Goal: Transaction & Acquisition: Purchase product/service

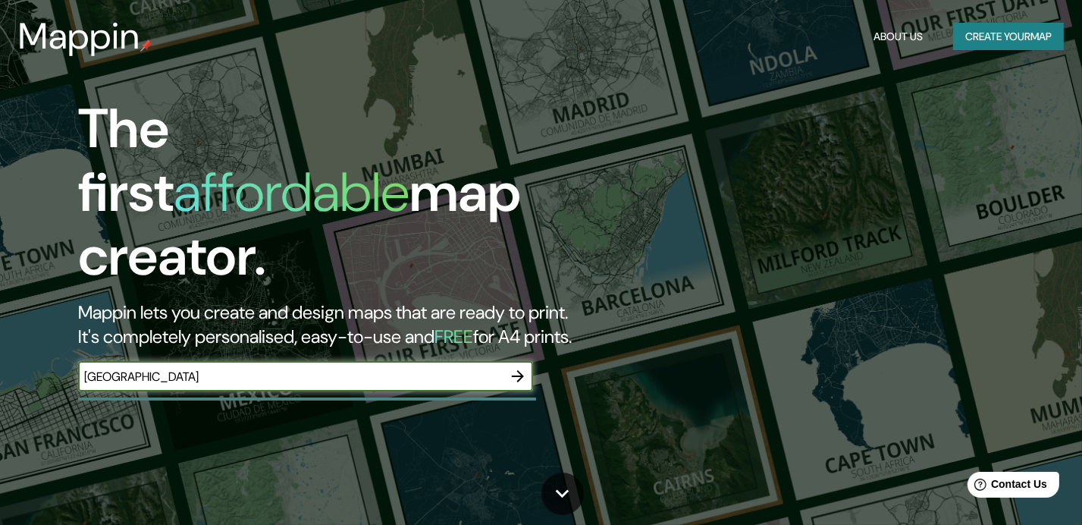
type input "guayaquil"
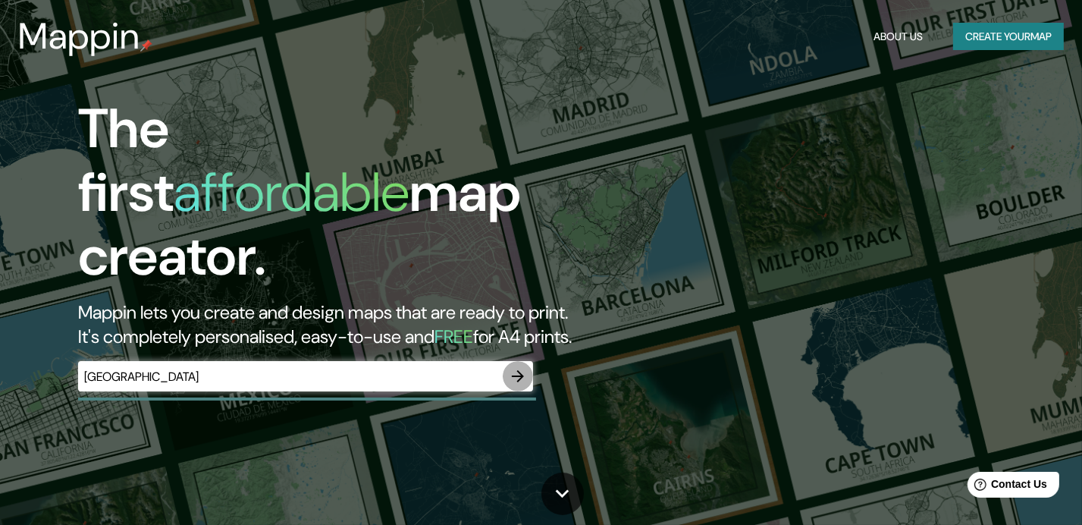
click at [523, 367] on icon "button" at bounding box center [518, 376] width 18 height 18
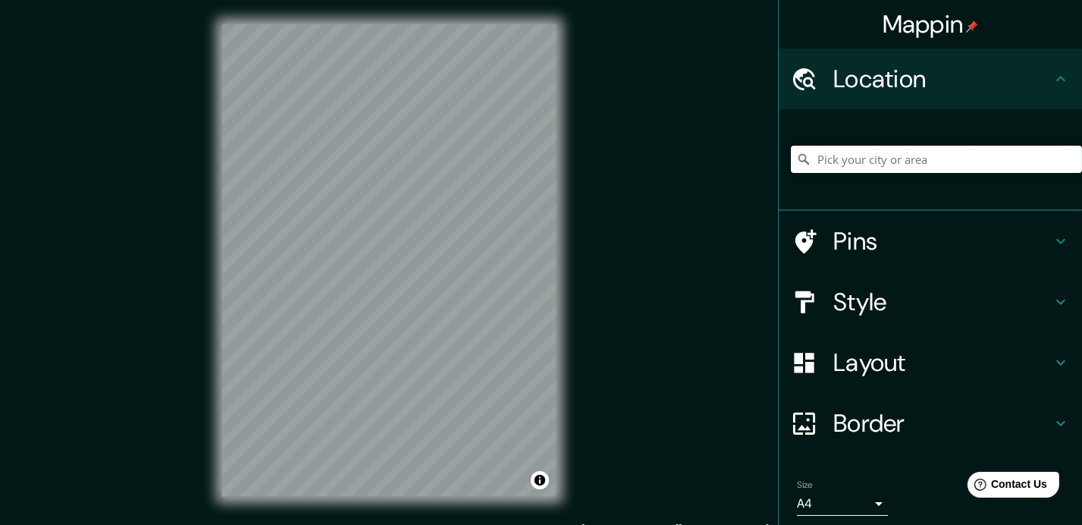
click at [864, 159] on input "Pick your city or area" at bounding box center [936, 159] width 291 height 27
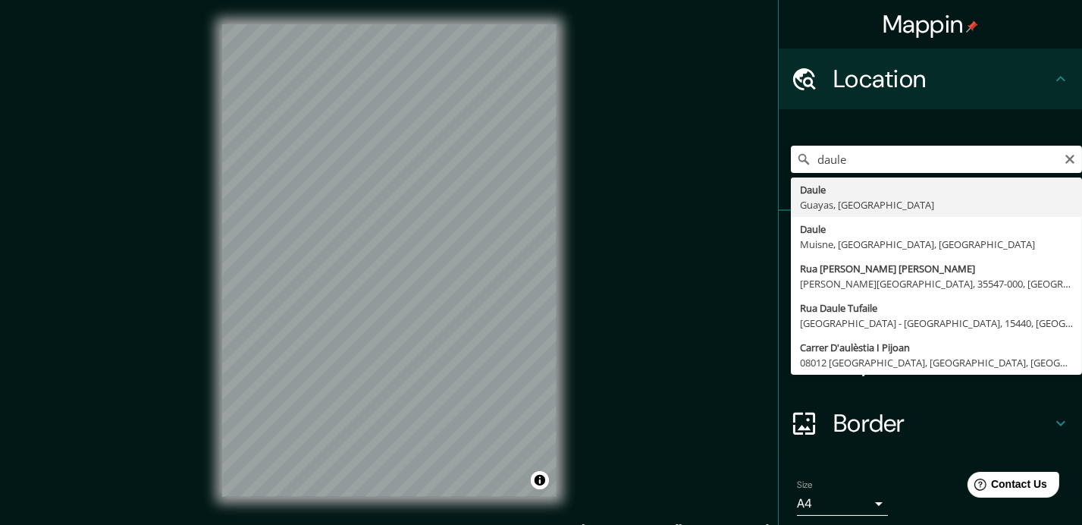
type input "Daule, Guayas, Ecuador"
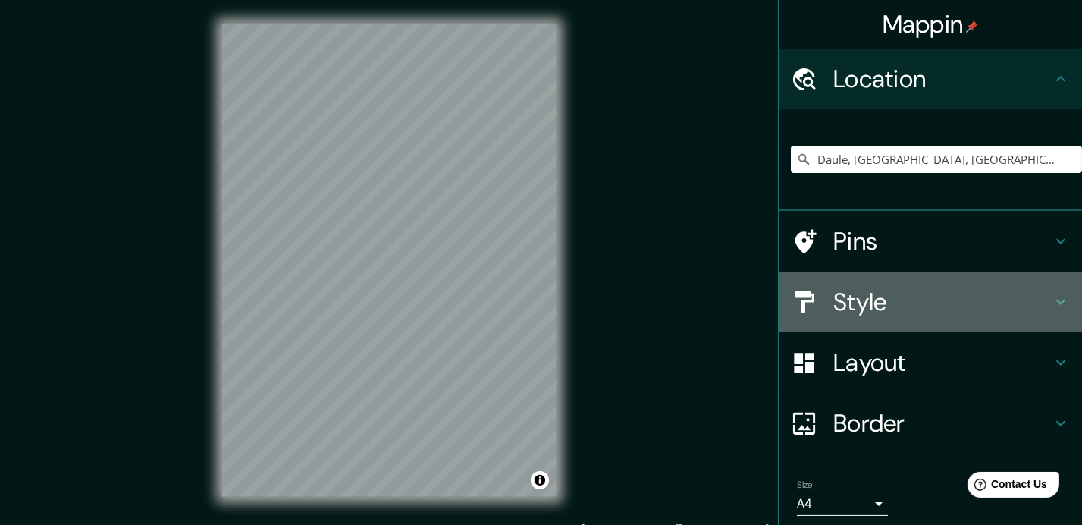
click at [894, 303] on h4 "Style" at bounding box center [943, 302] width 218 height 30
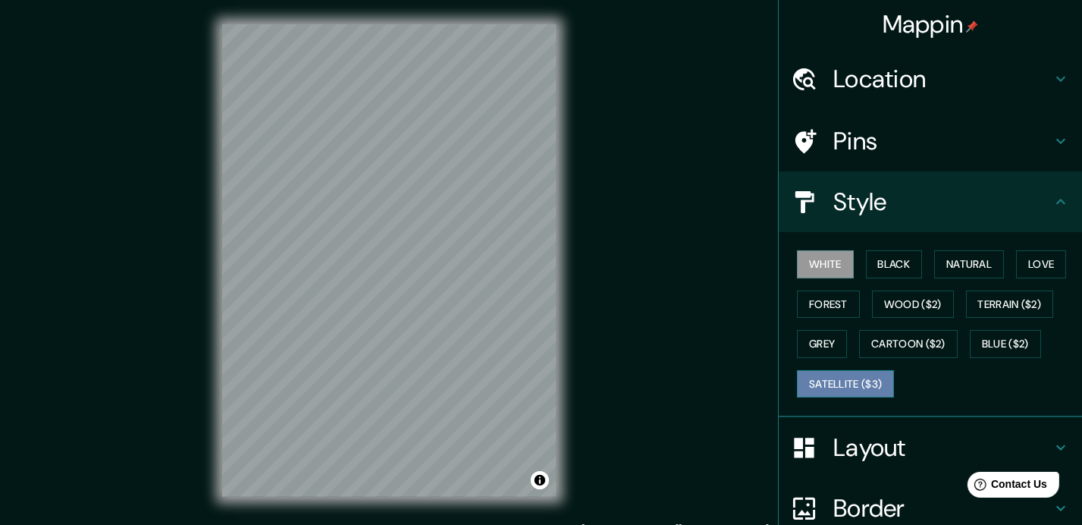
click at [840, 383] on button "Satellite ($3)" at bounding box center [845, 384] width 97 height 28
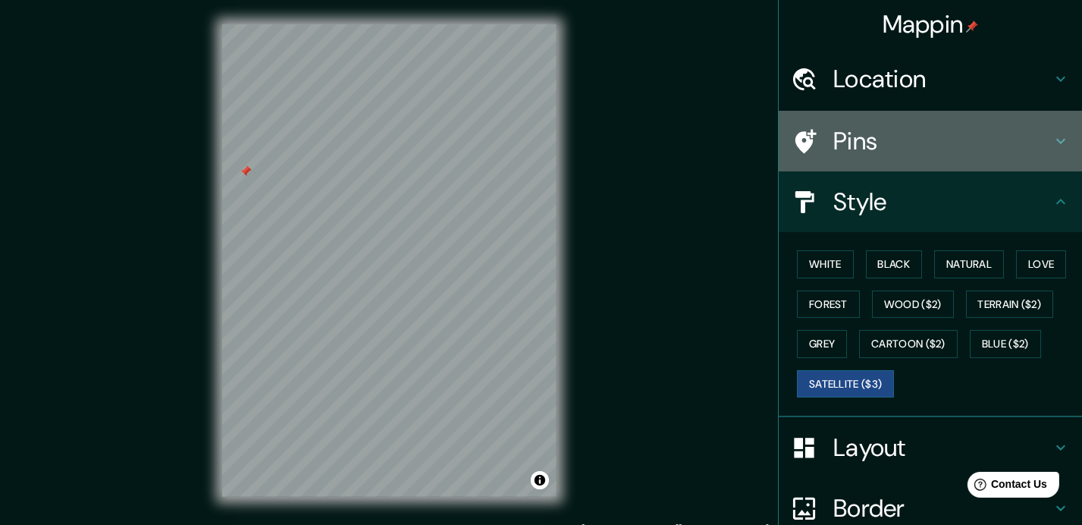
click at [897, 159] on div "Pins" at bounding box center [930, 141] width 303 height 61
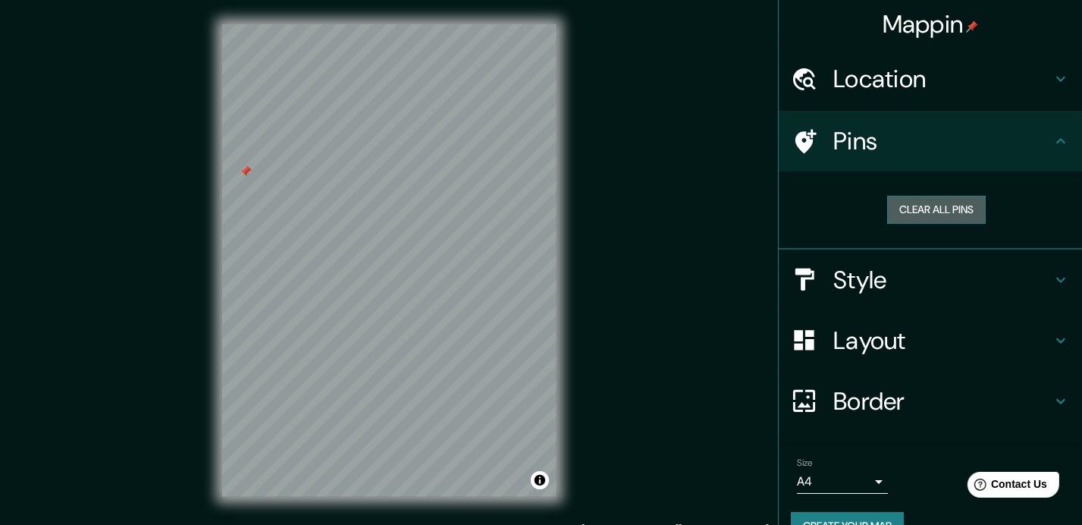
click at [898, 209] on button "Clear all pins" at bounding box center [936, 210] width 99 height 28
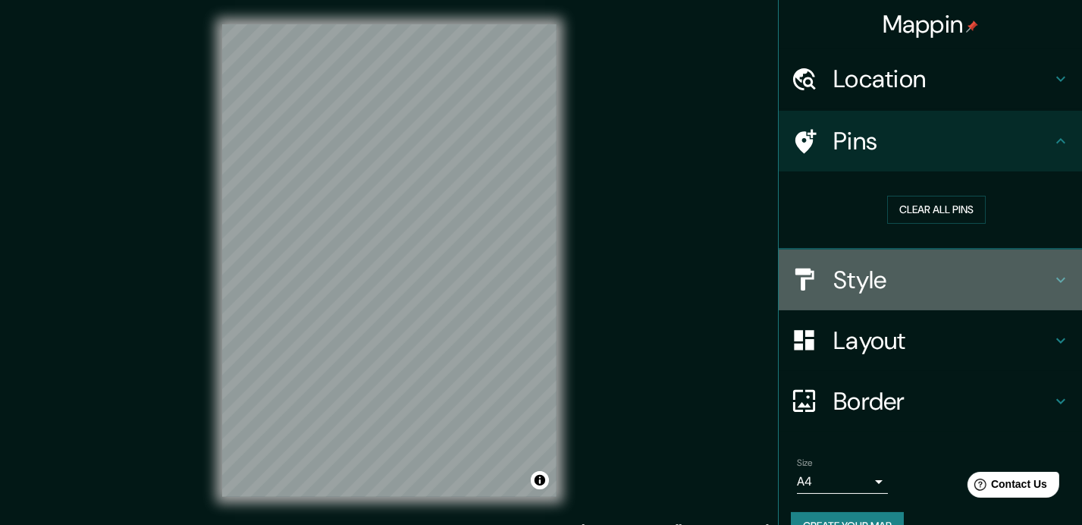
click at [846, 280] on h4 "Style" at bounding box center [943, 280] width 218 height 30
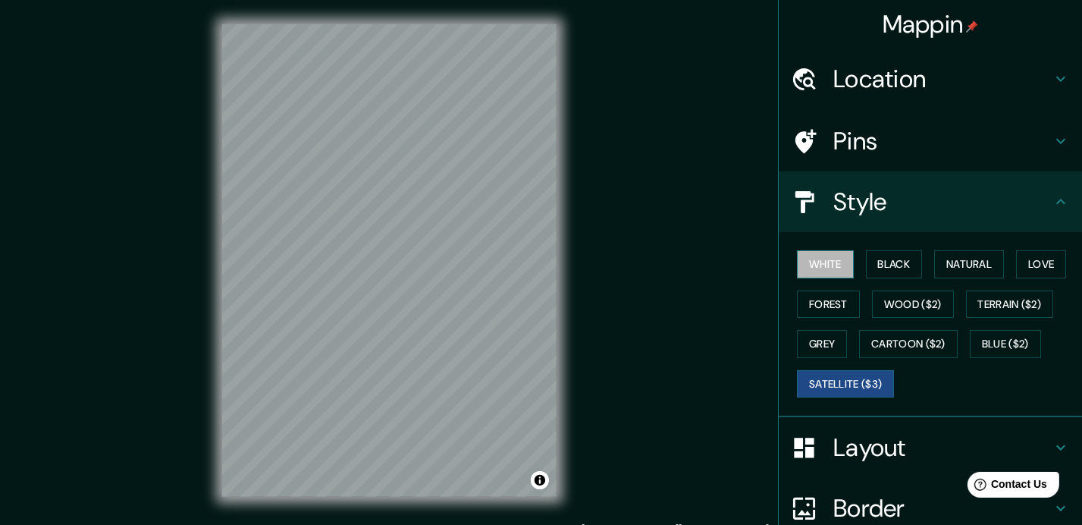
click at [822, 272] on button "White" at bounding box center [825, 264] width 57 height 28
click at [904, 271] on button "Black" at bounding box center [894, 264] width 57 height 28
click at [798, 262] on button "White" at bounding box center [825, 264] width 57 height 28
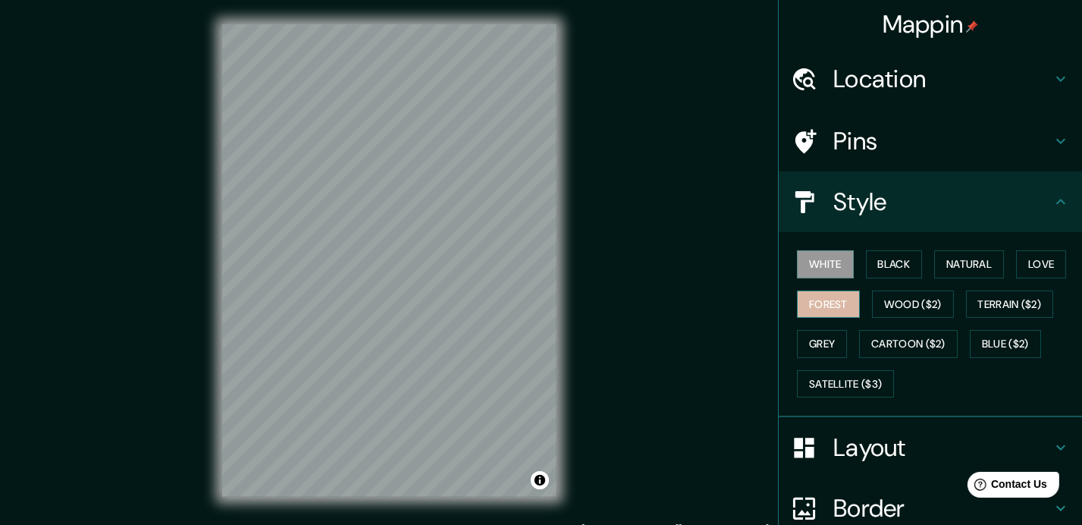
click at [832, 299] on button "Forest" at bounding box center [828, 304] width 63 height 28
click at [797, 350] on button "Grey" at bounding box center [822, 344] width 50 height 28
click at [811, 270] on button "White" at bounding box center [825, 264] width 57 height 28
click at [979, 261] on button "Natural" at bounding box center [969, 264] width 70 height 28
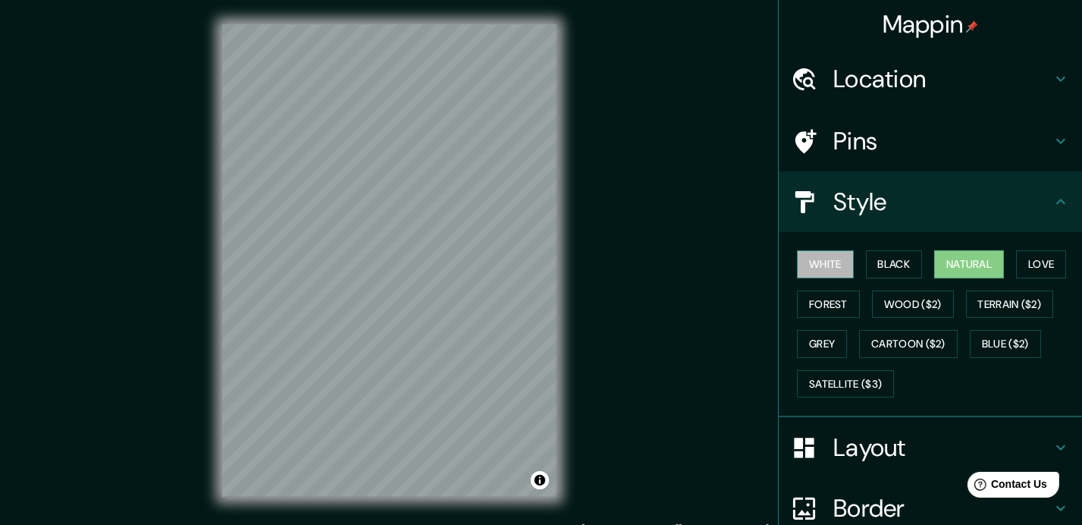
click at [823, 263] on button "White" at bounding box center [825, 264] width 57 height 28
click at [895, 263] on button "Black" at bounding box center [894, 264] width 57 height 28
click at [802, 274] on button "White" at bounding box center [825, 264] width 57 height 28
click at [812, 333] on button "Grey" at bounding box center [822, 344] width 50 height 28
click at [802, 254] on button "White" at bounding box center [825, 264] width 57 height 28
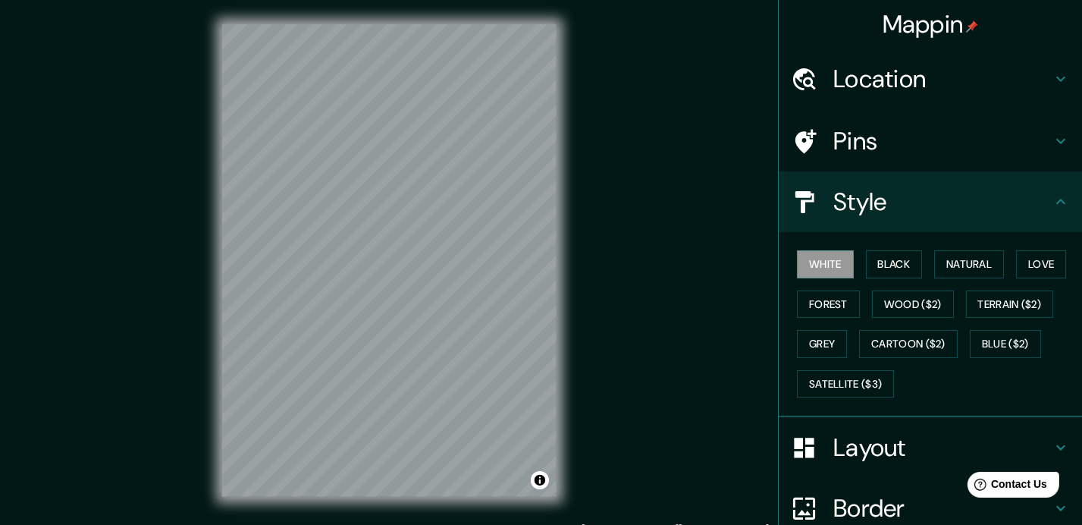
click at [877, 278] on div "White Black Natural Love Forest Wood ($2) Terrain ($2) Grey Cartoon ($2) Blue (…" at bounding box center [936, 323] width 291 height 159
click at [880, 268] on button "Black" at bounding box center [894, 264] width 57 height 28
click at [799, 268] on button "White" at bounding box center [825, 264] width 57 height 28
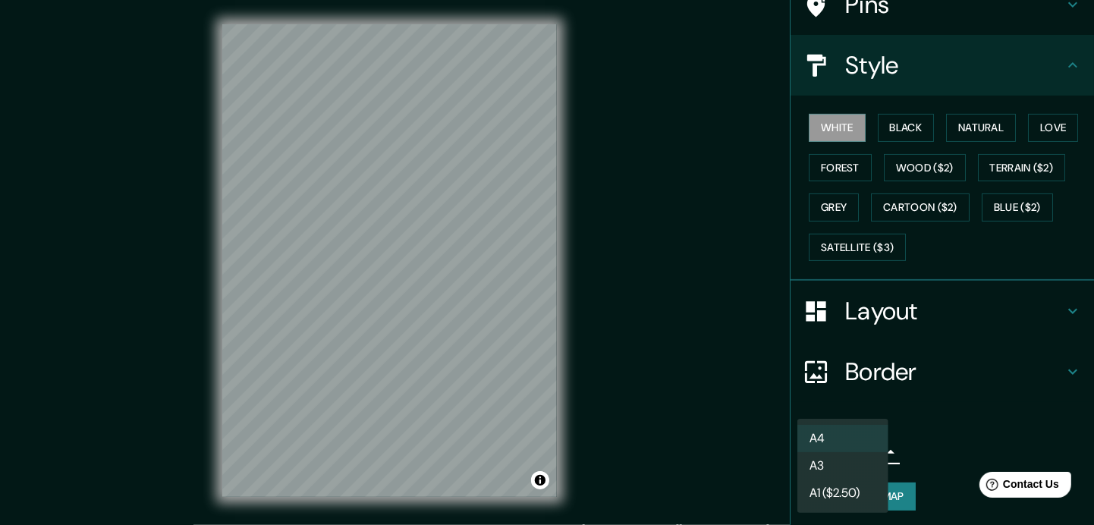
click at [846, 451] on body "Mappin Location Daule, Guayas, Ecuador Pins Style White Black Natural Love Fore…" at bounding box center [547, 262] width 1094 height 525
click at [848, 445] on li "A4" at bounding box center [842, 438] width 91 height 27
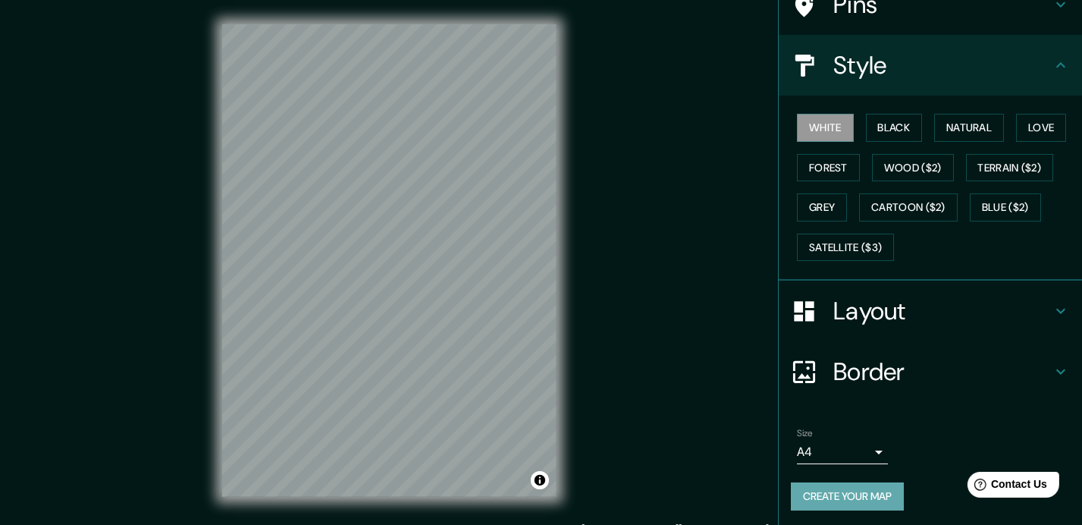
click at [858, 489] on button "Create your map" at bounding box center [847, 496] width 113 height 28
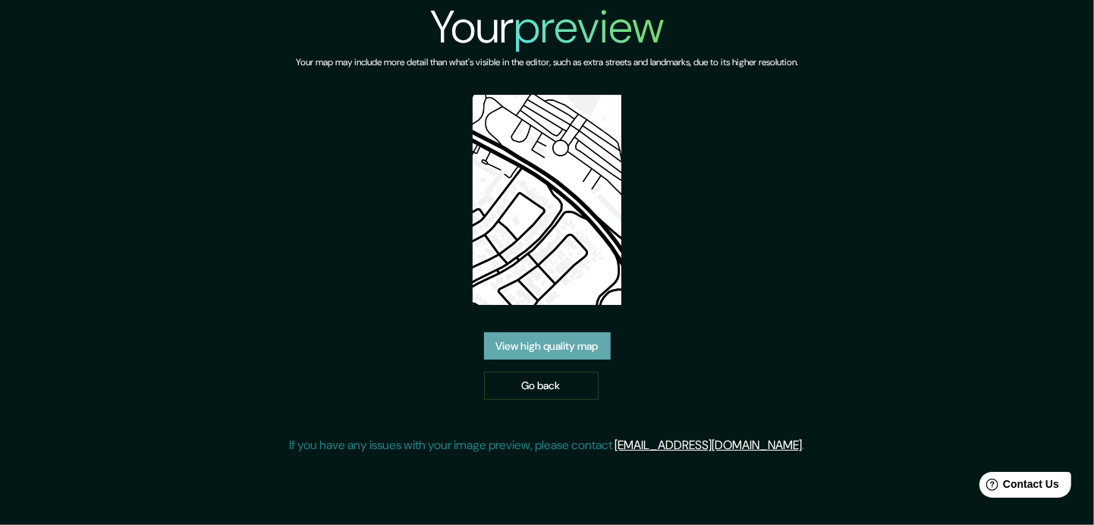
click at [538, 341] on link "View high quality map" at bounding box center [547, 346] width 127 height 28
